Goal: Task Accomplishment & Management: Manage account settings

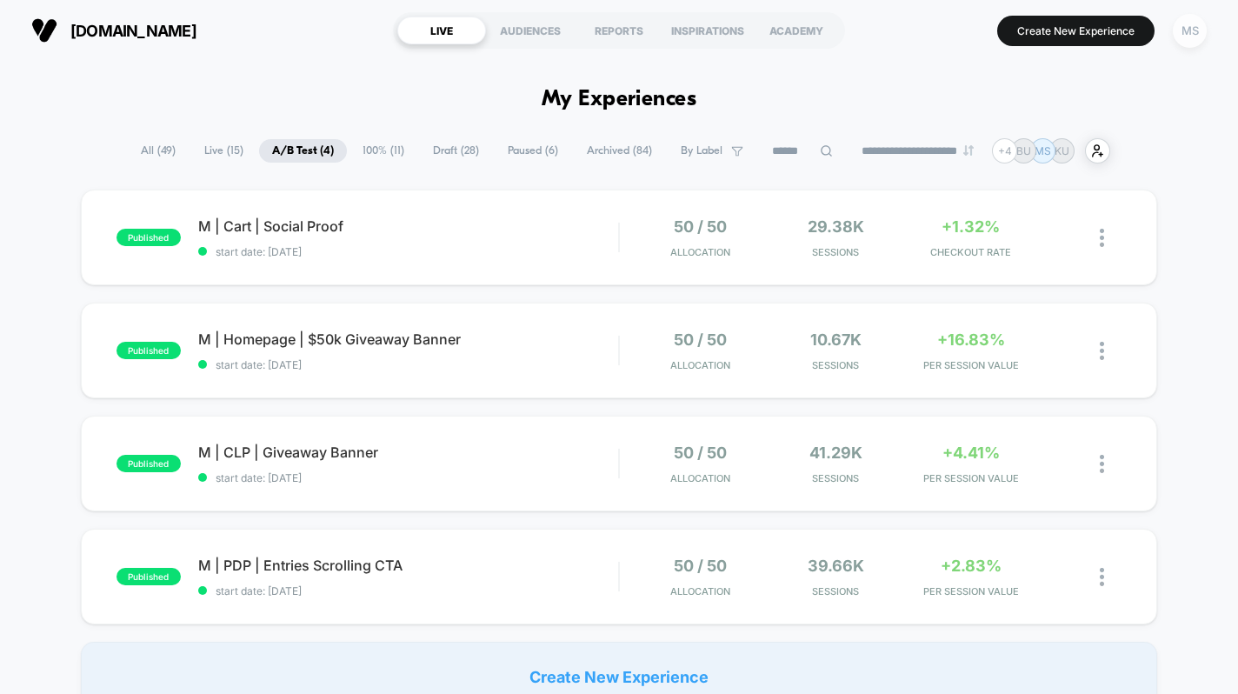
click at [1185, 34] on div "MS" at bounding box center [1189, 31] width 34 height 34
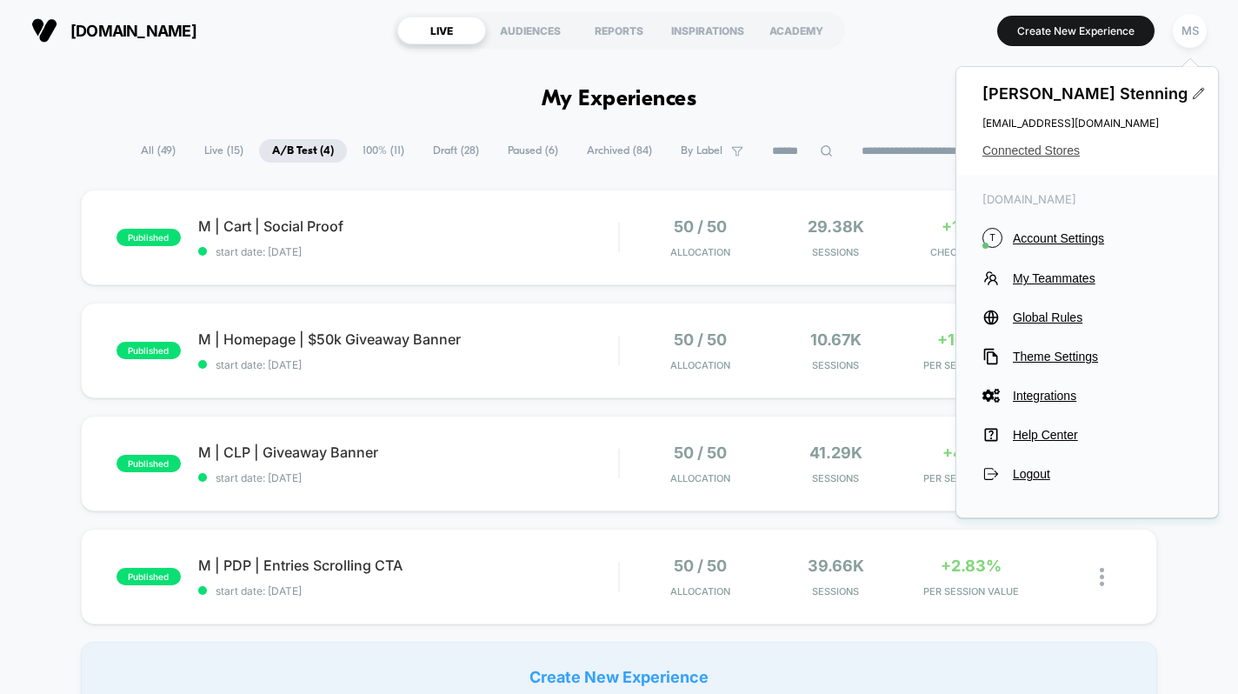
click at [1037, 146] on span "Connected Stores" at bounding box center [1086, 150] width 209 height 14
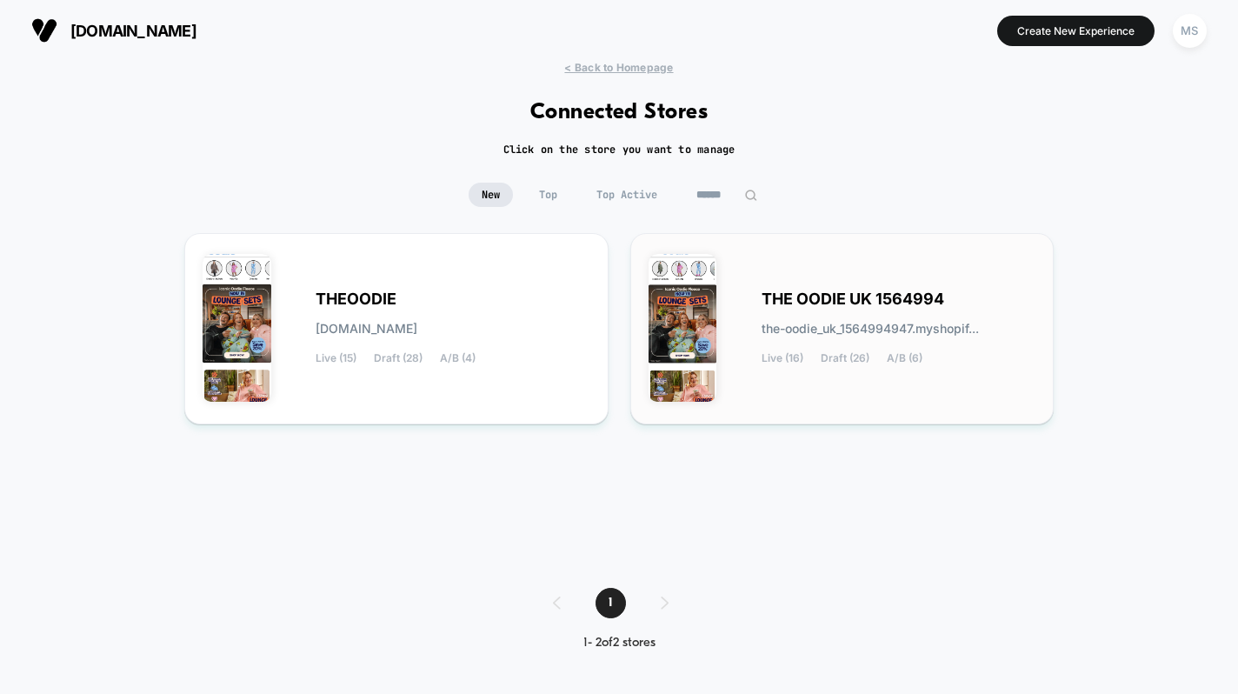
click at [841, 300] on span "THE OODIE UK 1564994" at bounding box center [852, 299] width 183 height 12
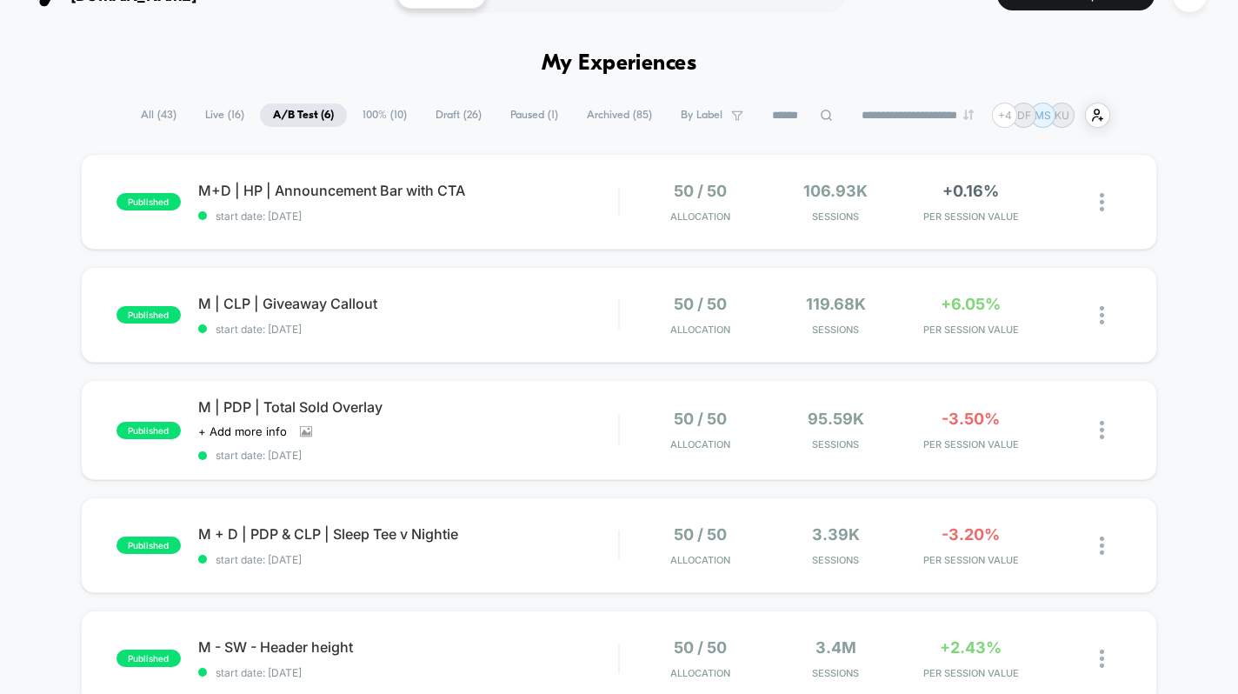
scroll to position [37, 0]
